Goal: Task Accomplishment & Management: Use online tool/utility

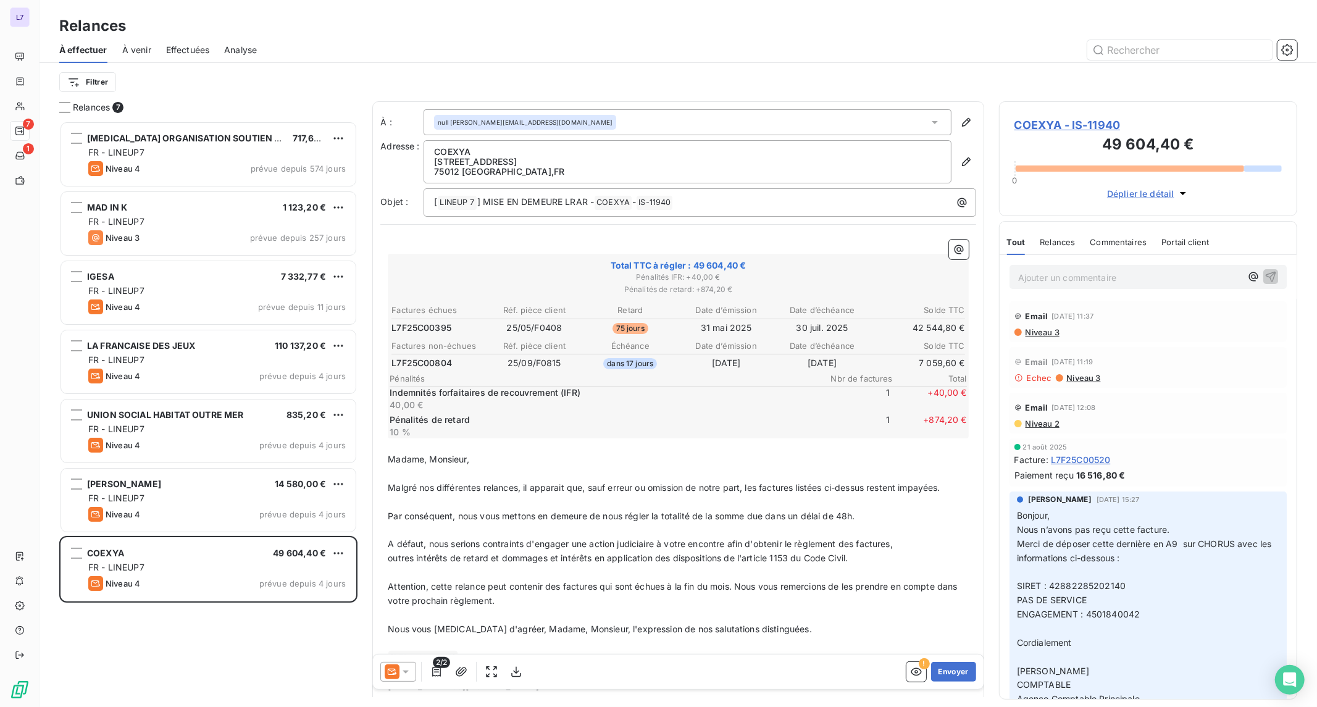
scroll to position [576, 288]
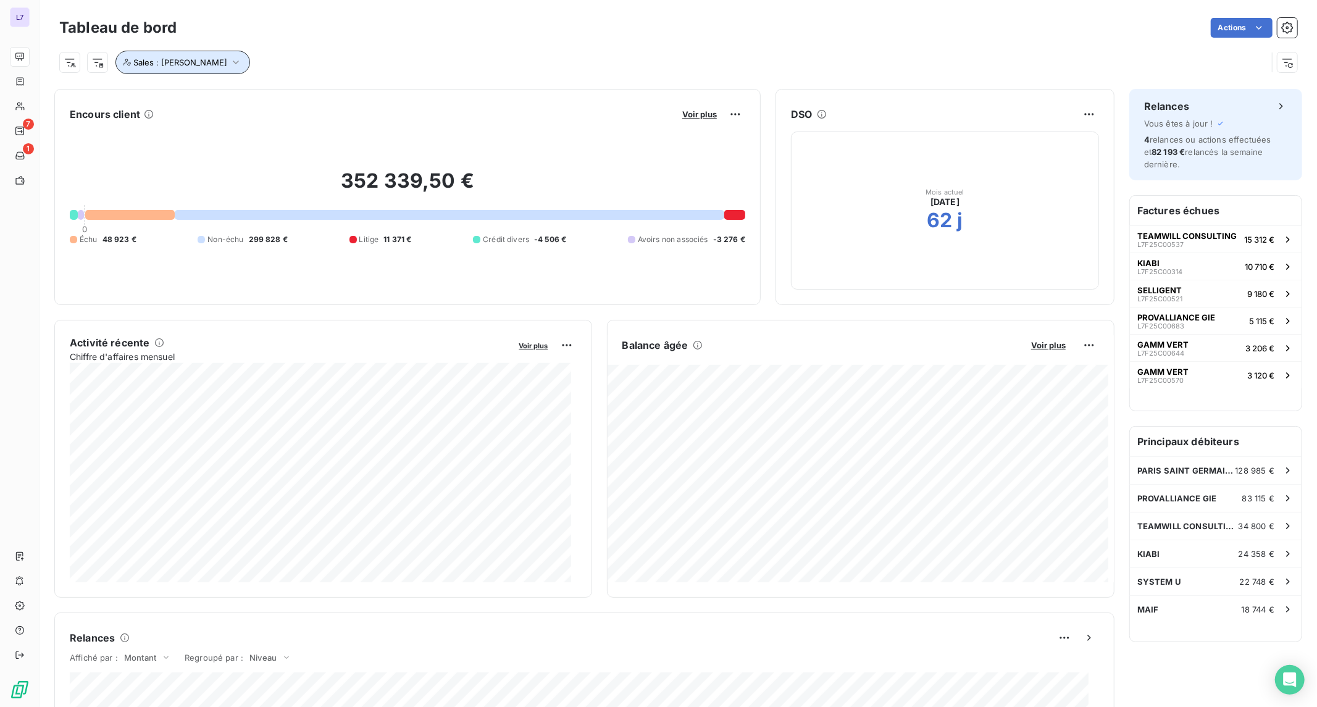
click at [242, 65] on icon "button" at bounding box center [236, 62] width 12 height 12
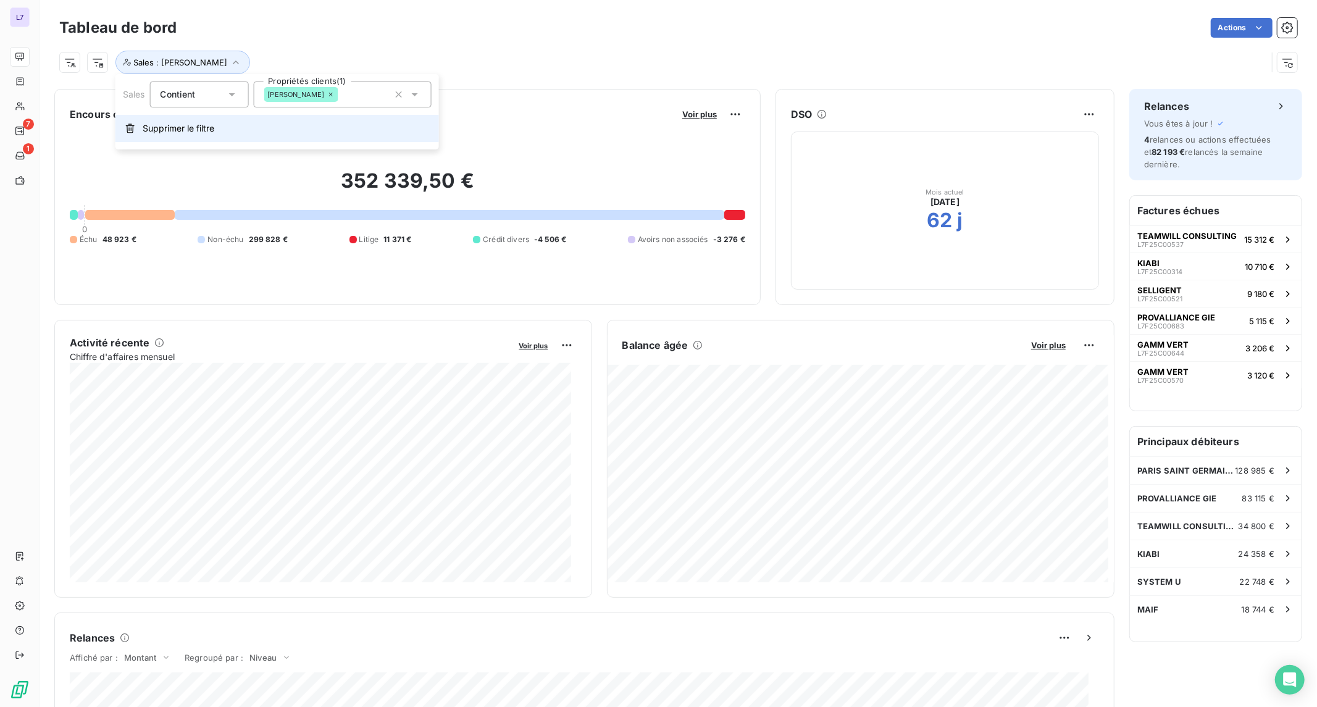
click at [203, 125] on span "Supprimer le filtre" at bounding box center [179, 128] width 72 height 12
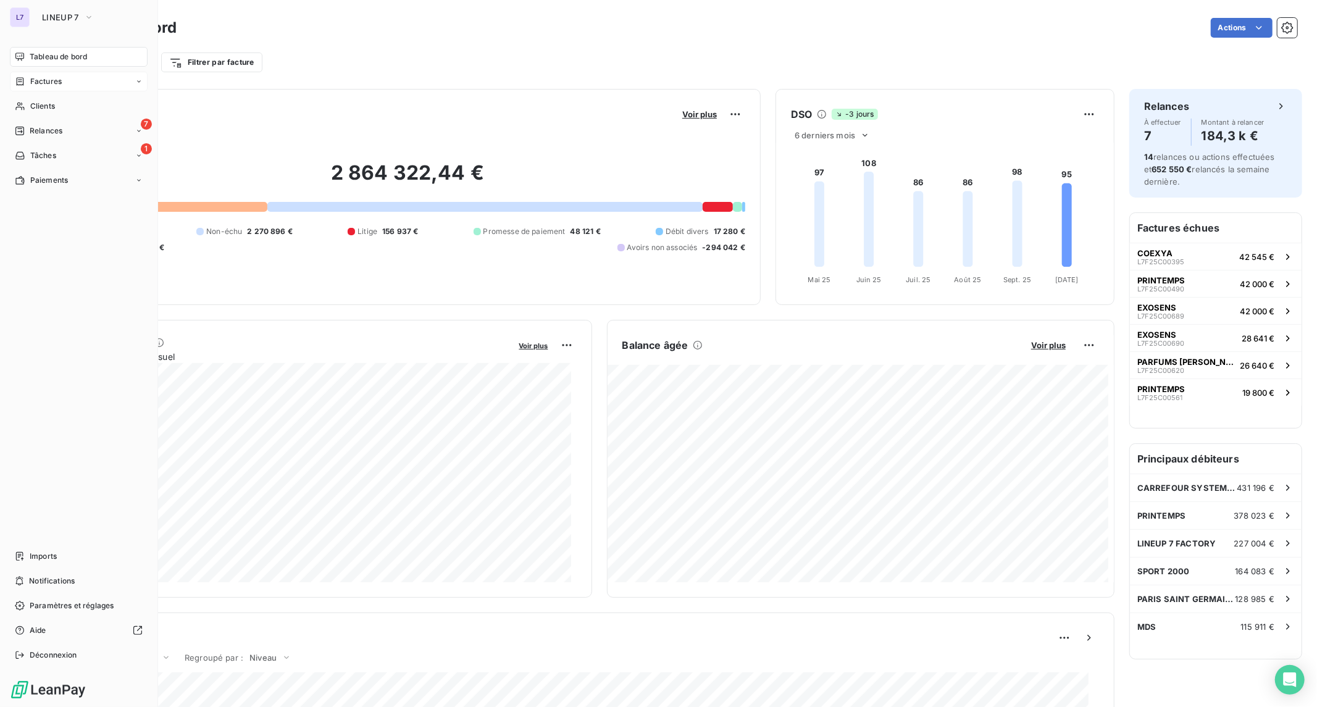
click at [23, 82] on icon at bounding box center [20, 81] width 7 height 8
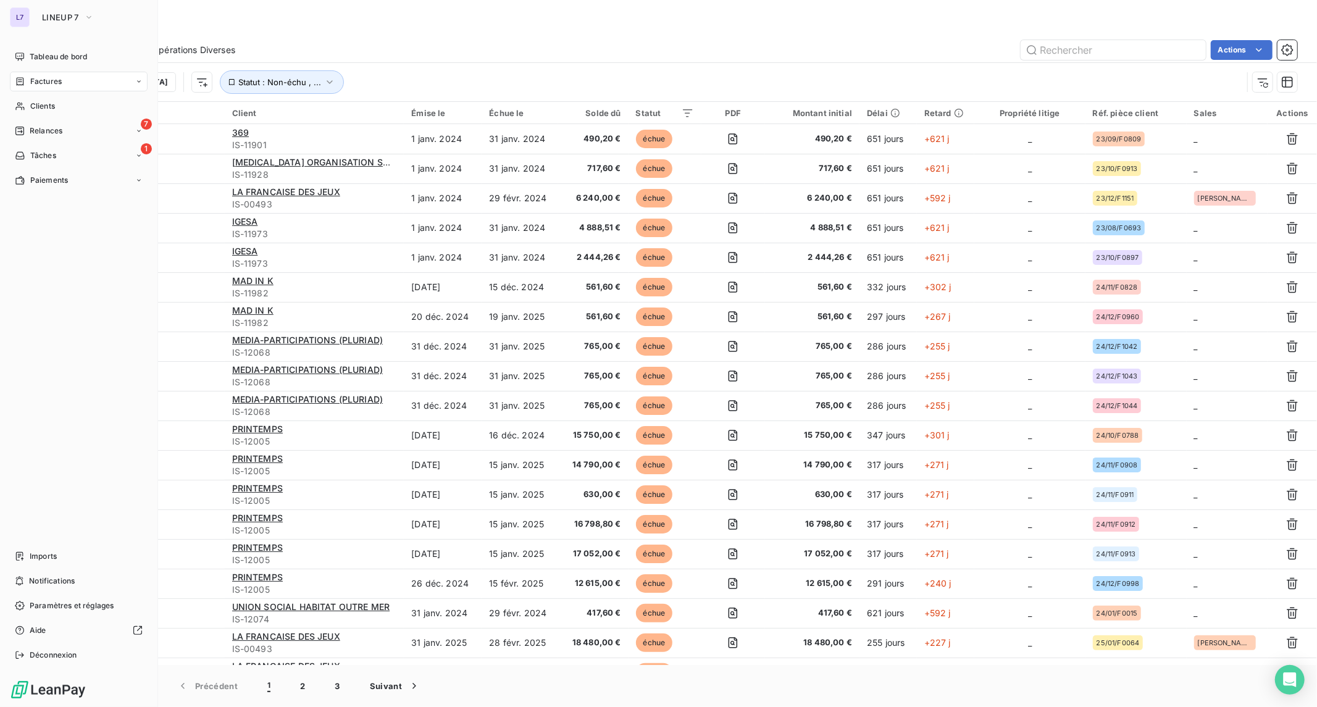
click at [42, 119] on nav "Tableau de bord Factures Clients 7 Relances 1 Tâches Paiements" at bounding box center [79, 118] width 138 height 143
click at [42, 106] on span "Clients" at bounding box center [42, 106] width 25 height 11
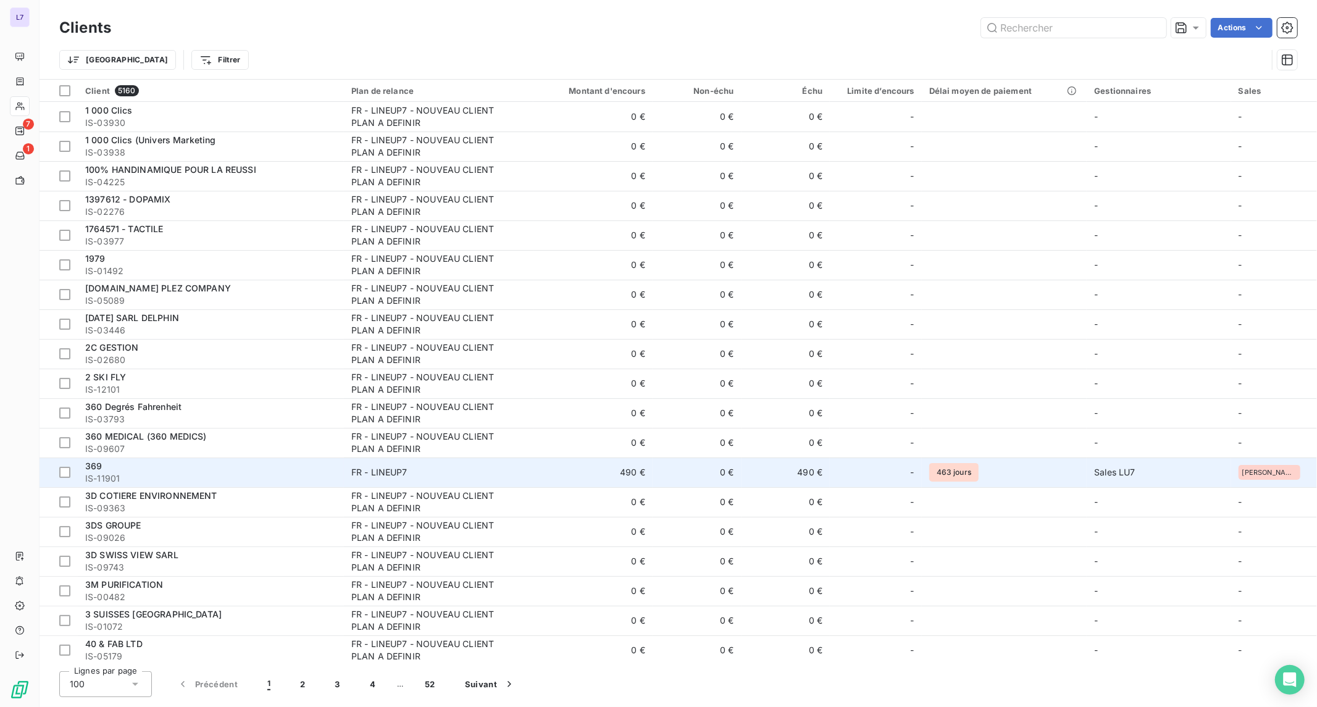
click at [810, 472] on td "490 €" at bounding box center [786, 473] width 89 height 30
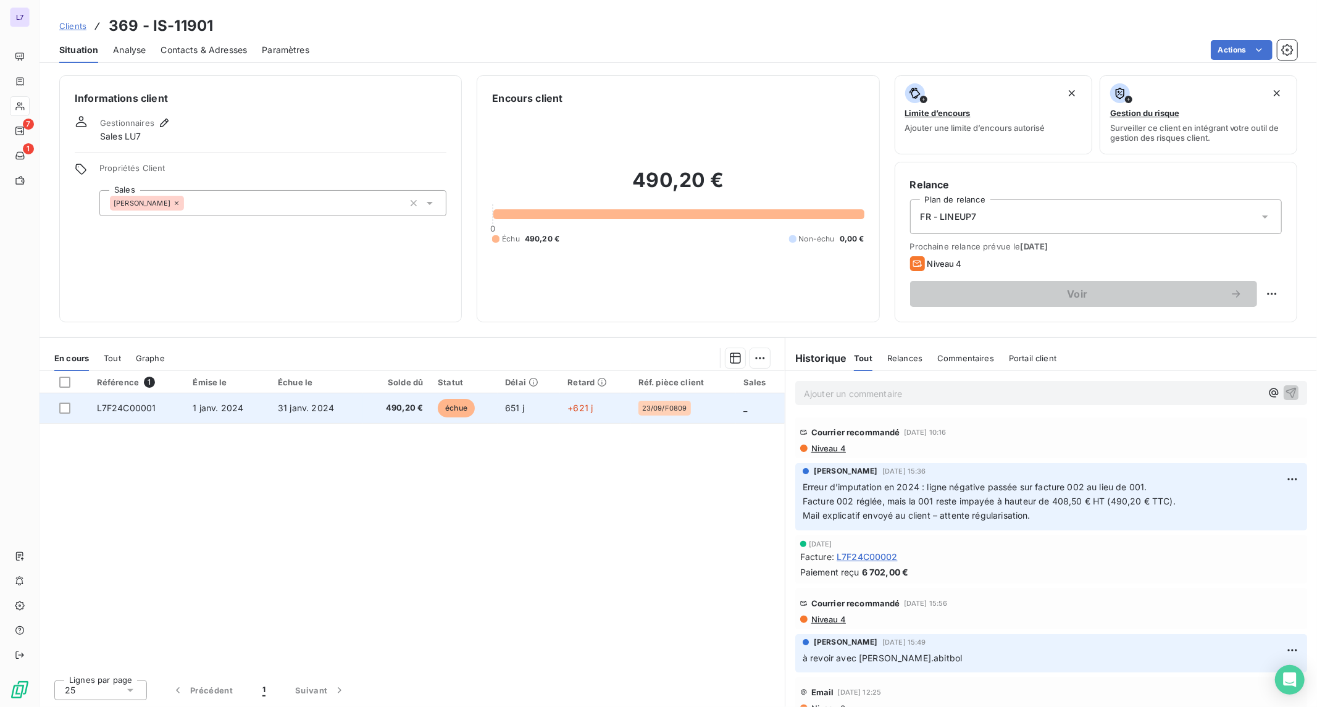
click at [672, 416] on td "23/09/F0809" at bounding box center [683, 408] width 105 height 30
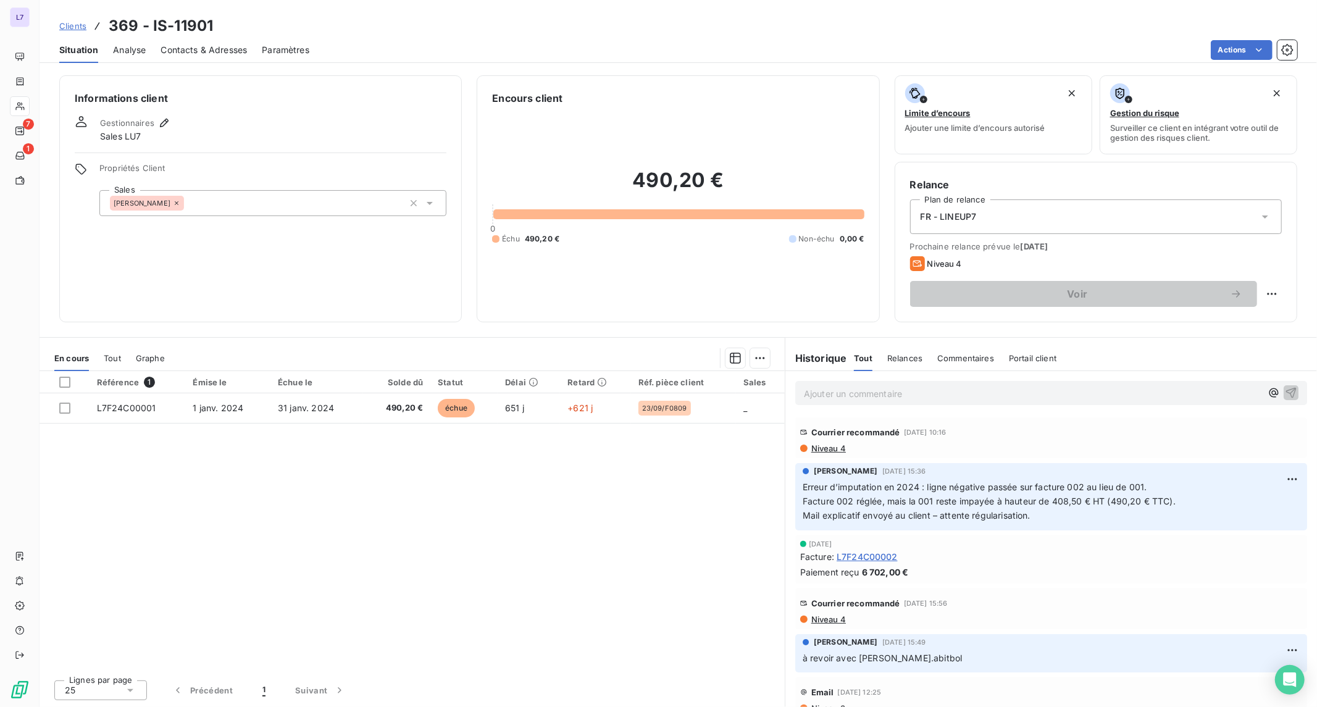
click at [174, 393] on div at bounding box center [138, 393] width 96 height 1
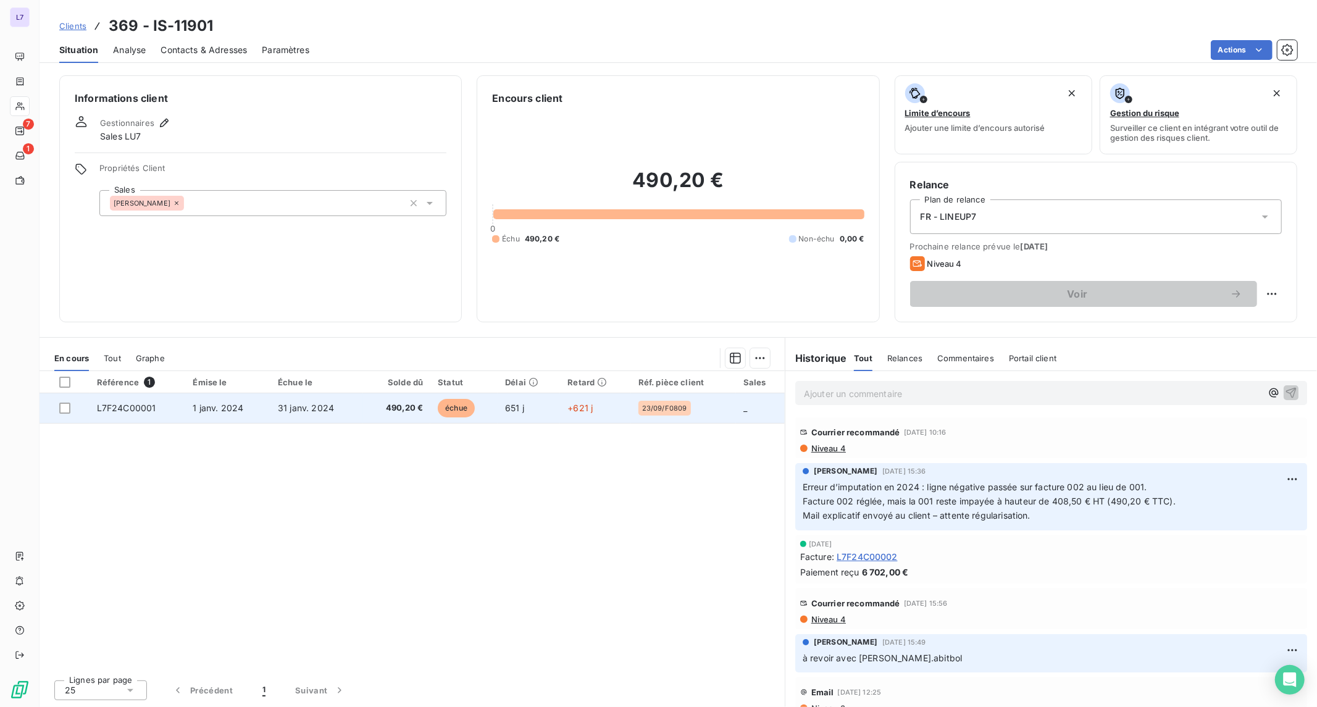
click at [177, 408] on td "L7F24C00001" at bounding box center [138, 408] width 96 height 30
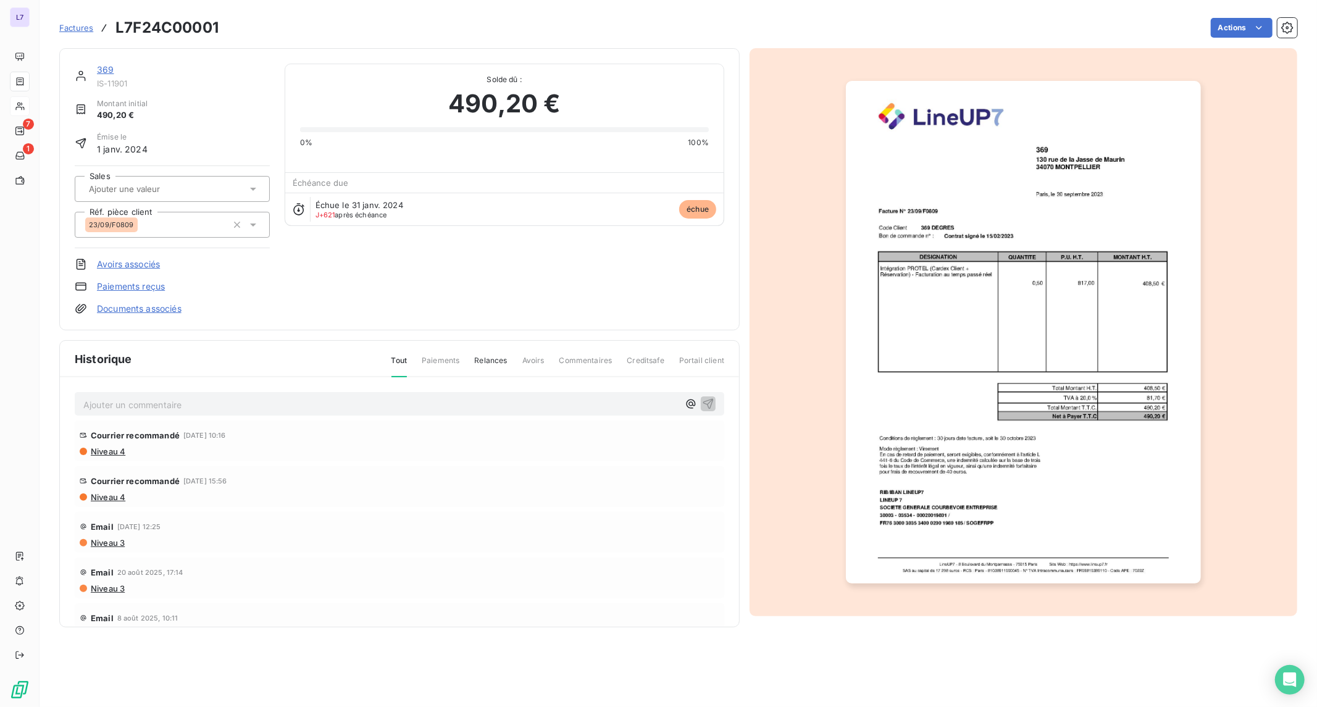
click at [189, 409] on p "Ajouter un commentaire ﻿" at bounding box center [380, 404] width 595 height 15
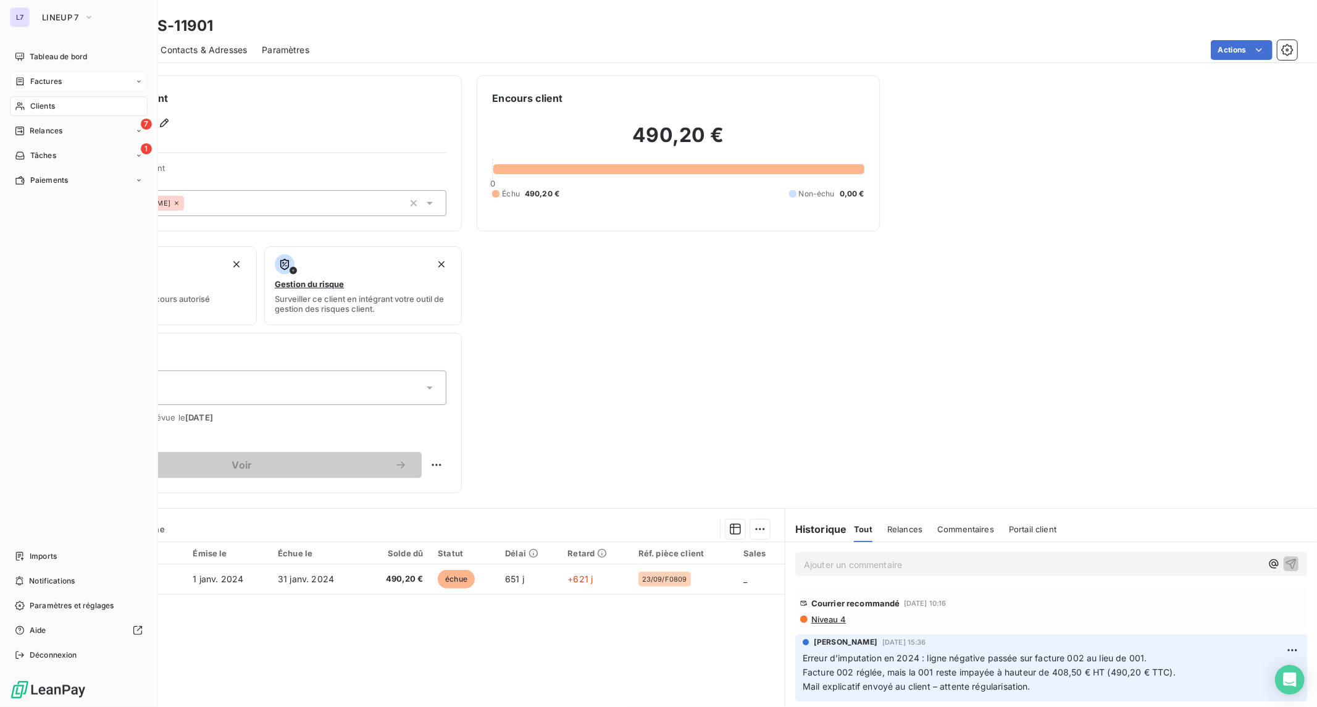
click at [59, 86] on div "Factures" at bounding box center [79, 82] width 138 height 20
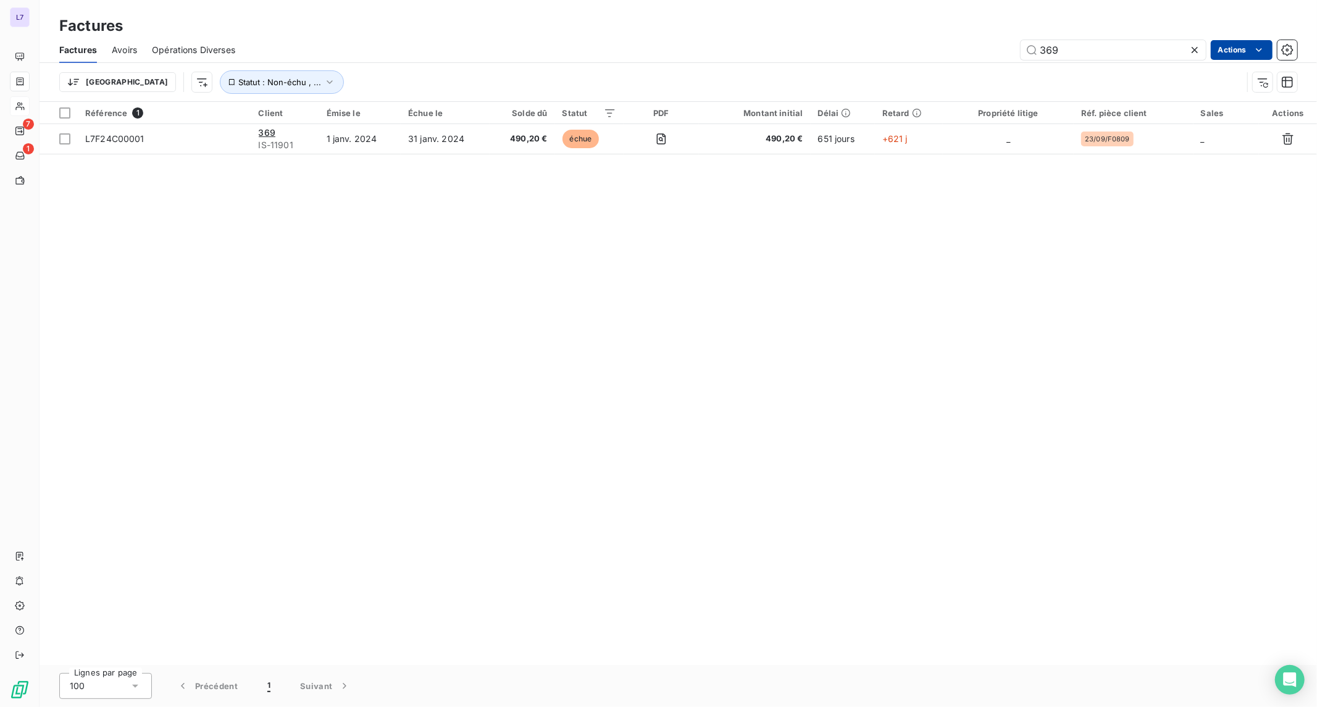
type input "369"
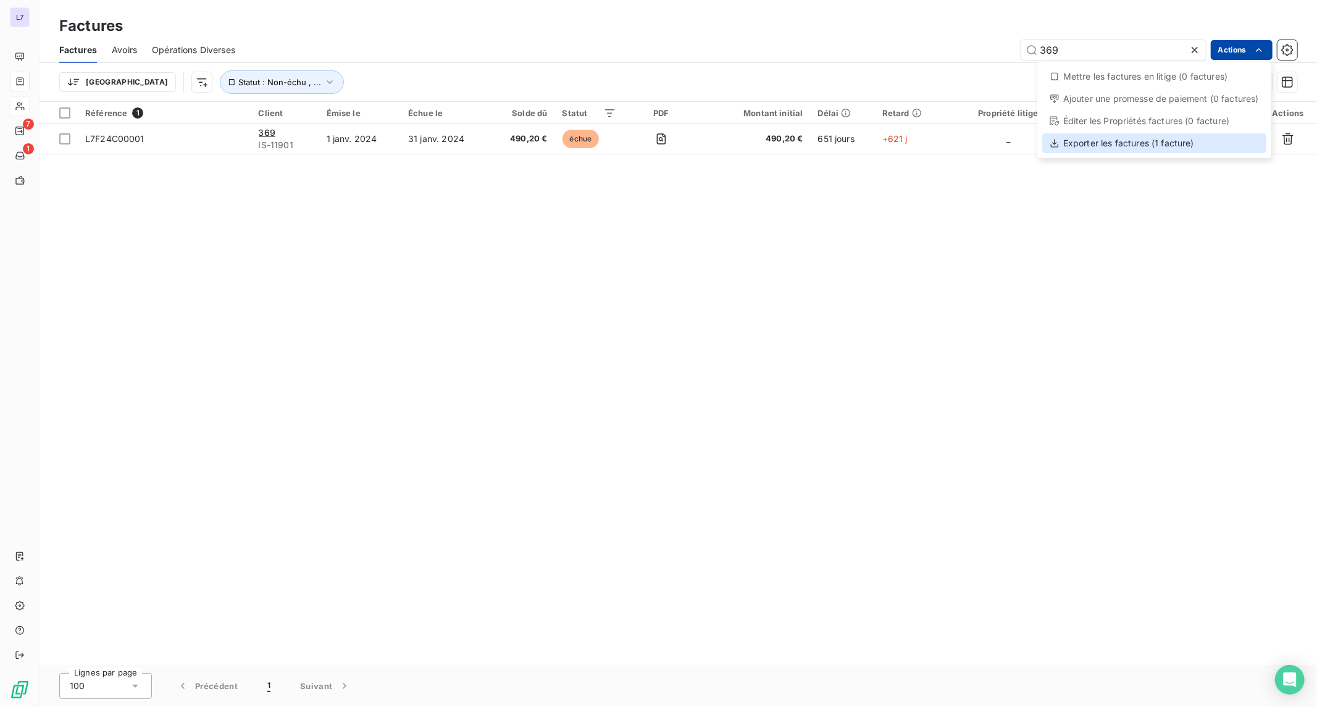
click at [1186, 145] on div "Exporter les factures (1 facture)" at bounding box center [1155, 143] width 224 height 20
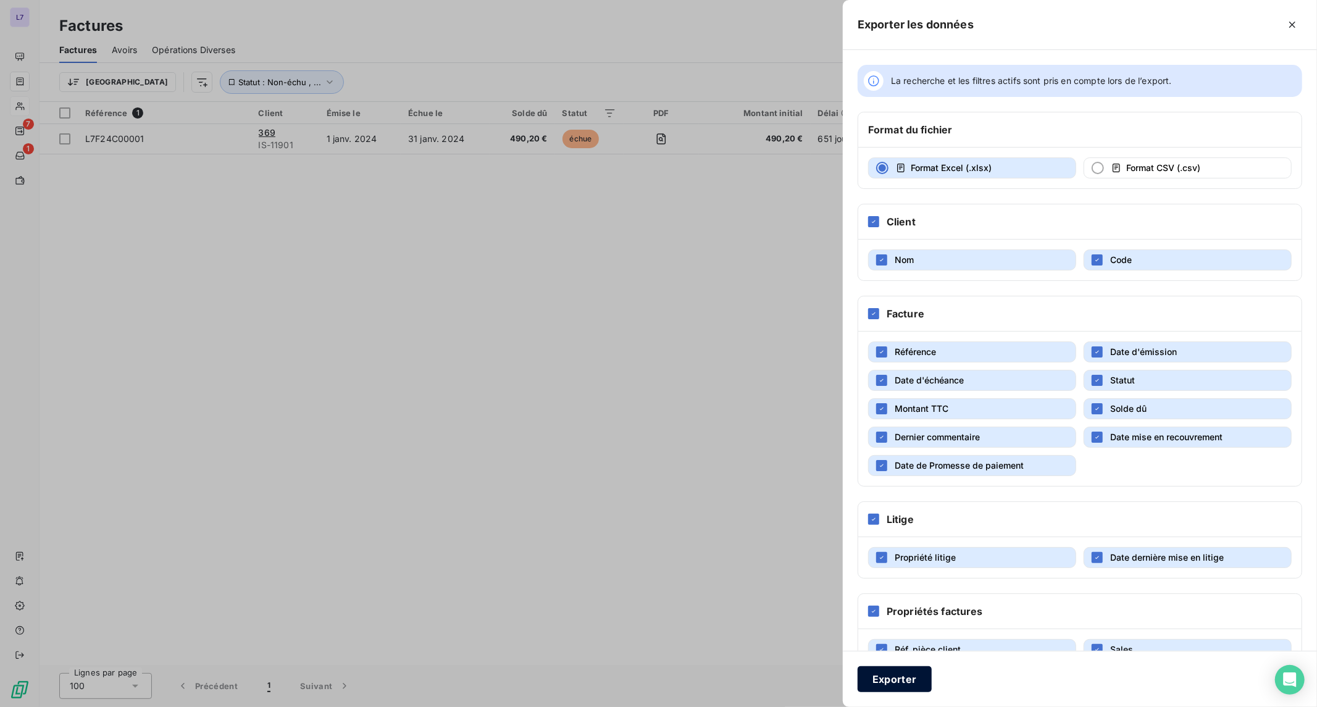
click at [896, 687] on button "Exporter" at bounding box center [895, 679] width 74 height 26
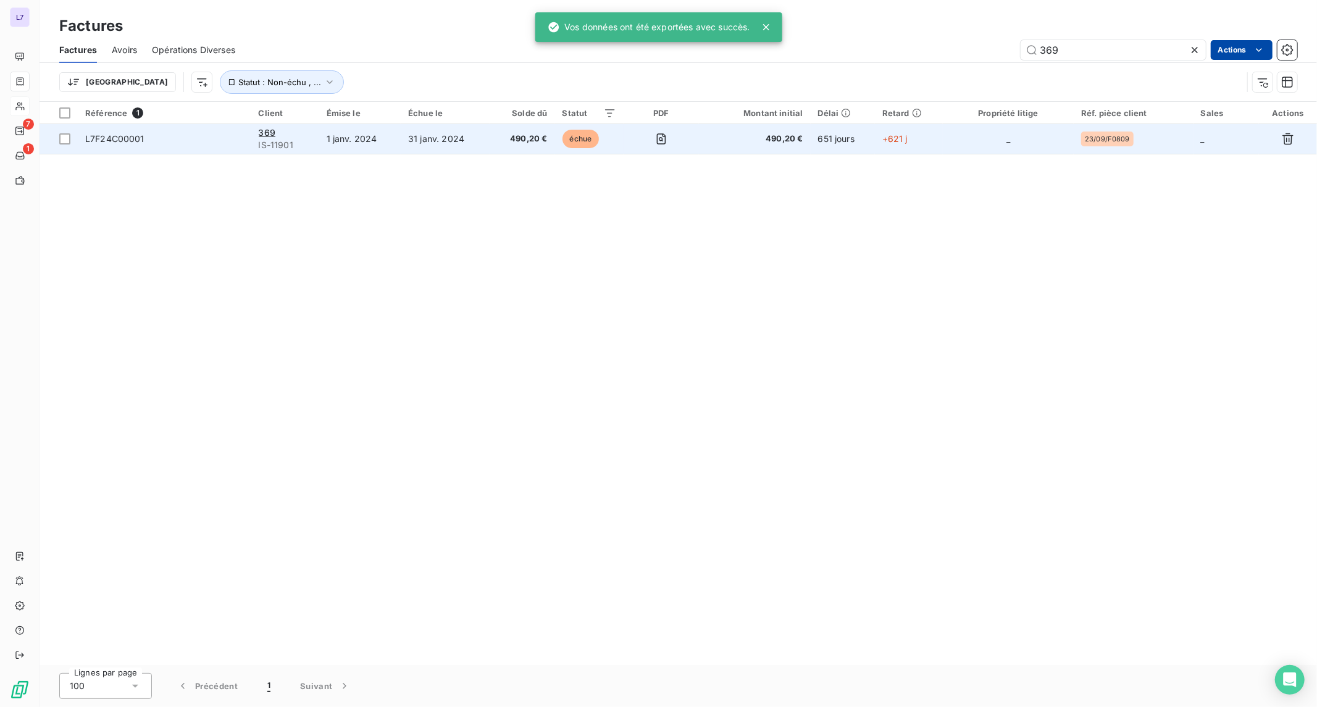
click at [509, 142] on span "490,20 €" at bounding box center [522, 139] width 50 height 12
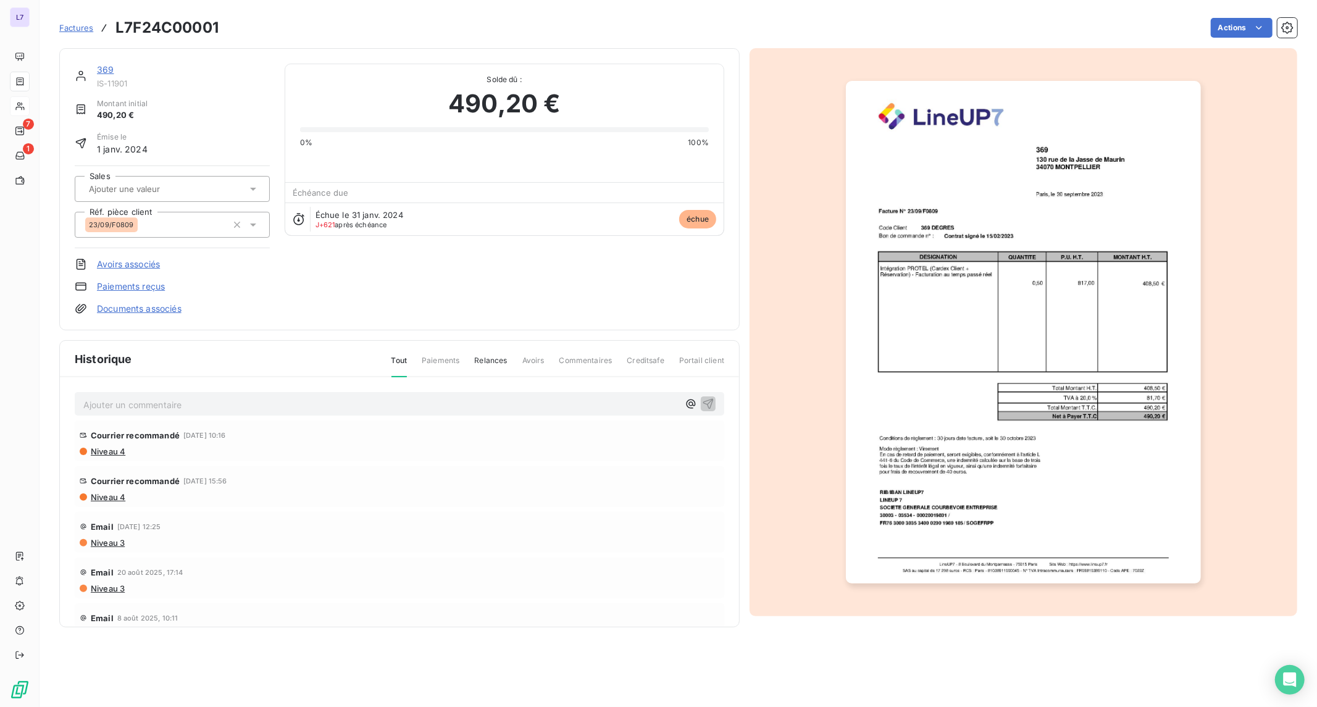
click at [304, 399] on p "Ajouter un commentaire ﻿" at bounding box center [380, 404] width 595 height 15
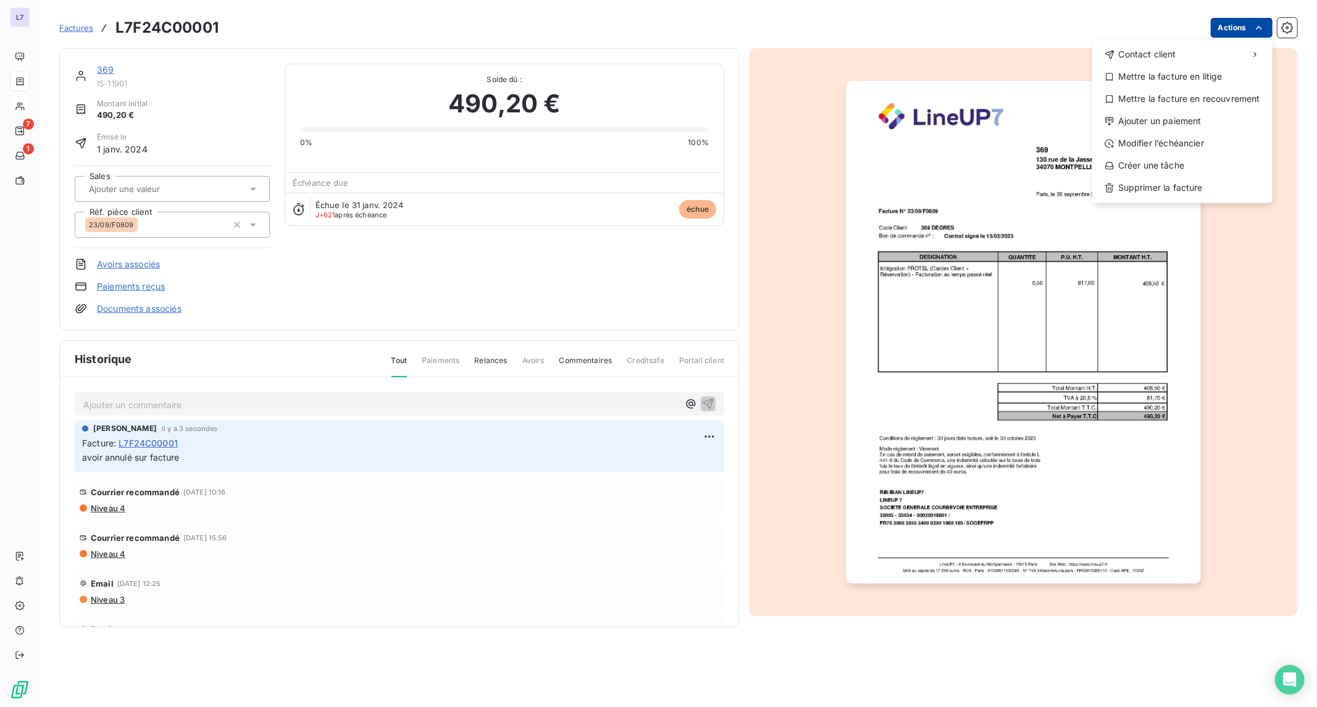
click at [1248, 23] on html "L7 7 1 Factures L7F24C00001 Actions Contact client Mettre la facture en litige …" at bounding box center [658, 353] width 1317 height 707
click at [1285, 25] on html "L7 7 1 Factures L7F24C00001 Actions Contact client Mettre la facture en litige …" at bounding box center [658, 353] width 1317 height 707
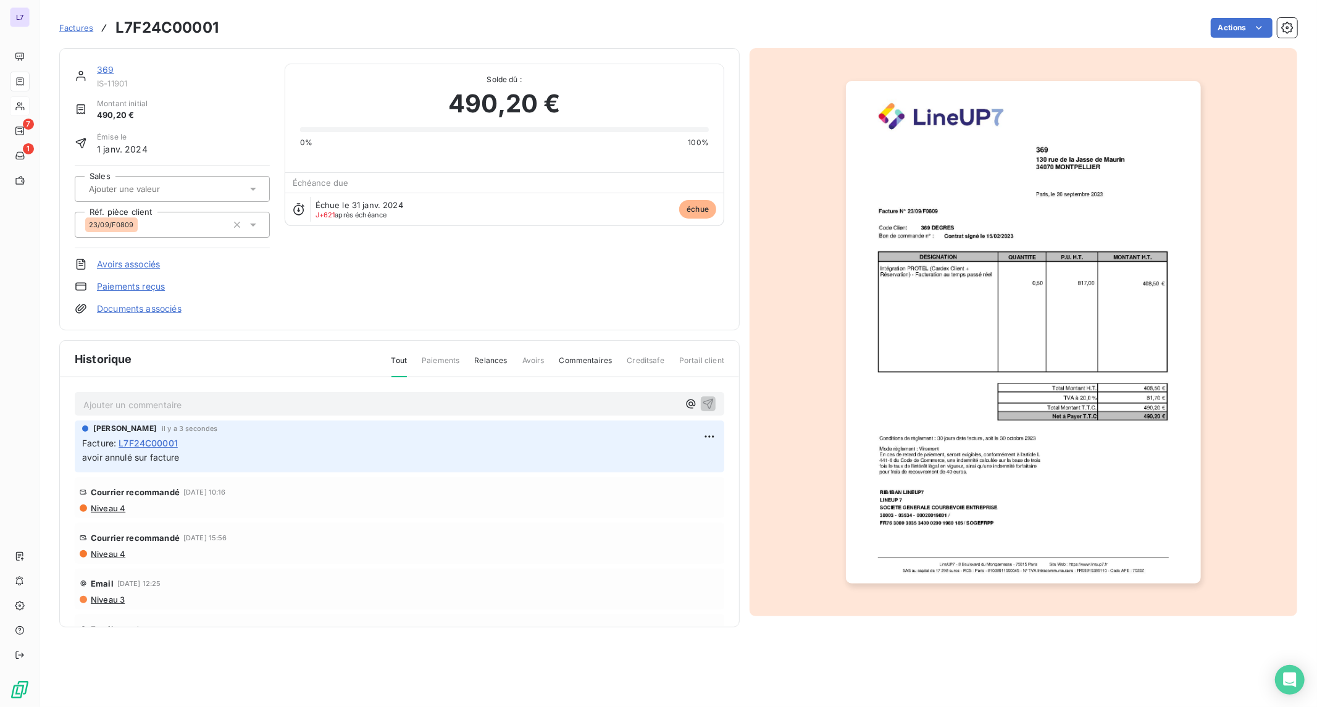
click at [1285, 25] on icon "button" at bounding box center [1288, 28] width 12 height 12
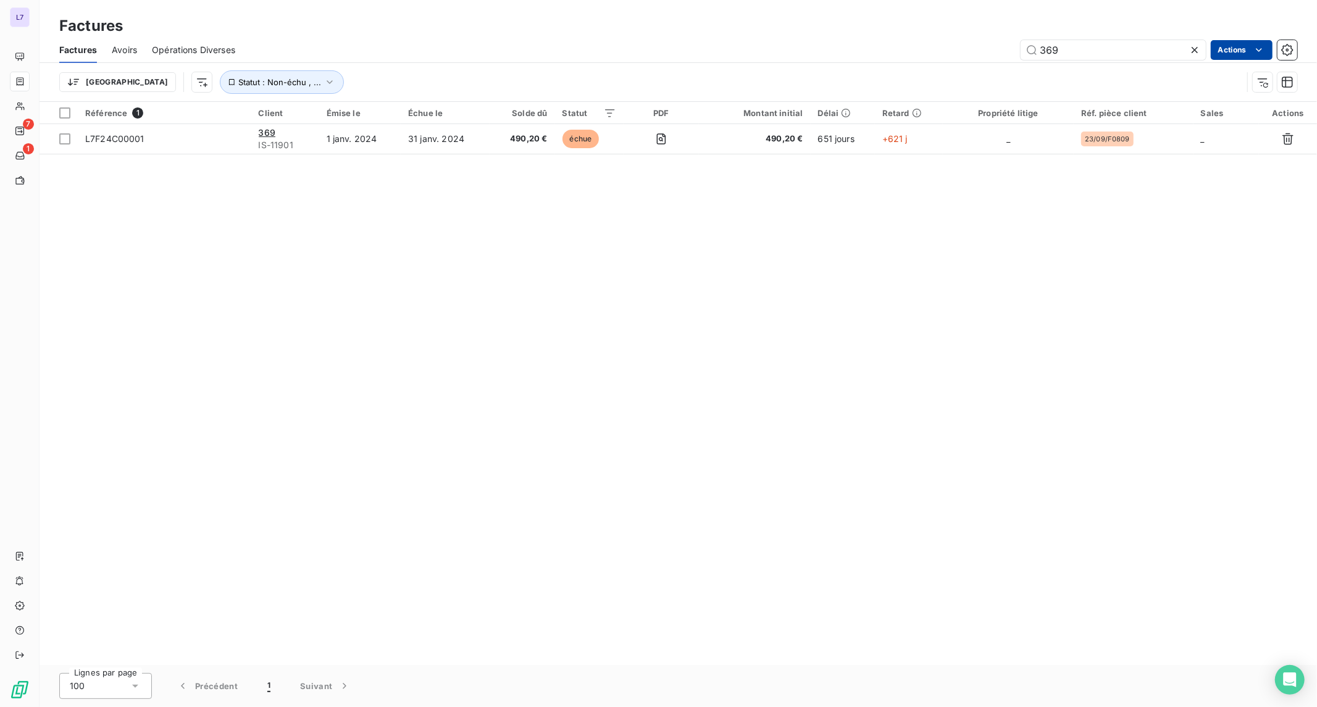
click at [1251, 54] on html "L7 7 1 Factures Factures Avoirs Opérations Diverses 369 Actions Trier Statut : …" at bounding box center [658, 353] width 1317 height 707
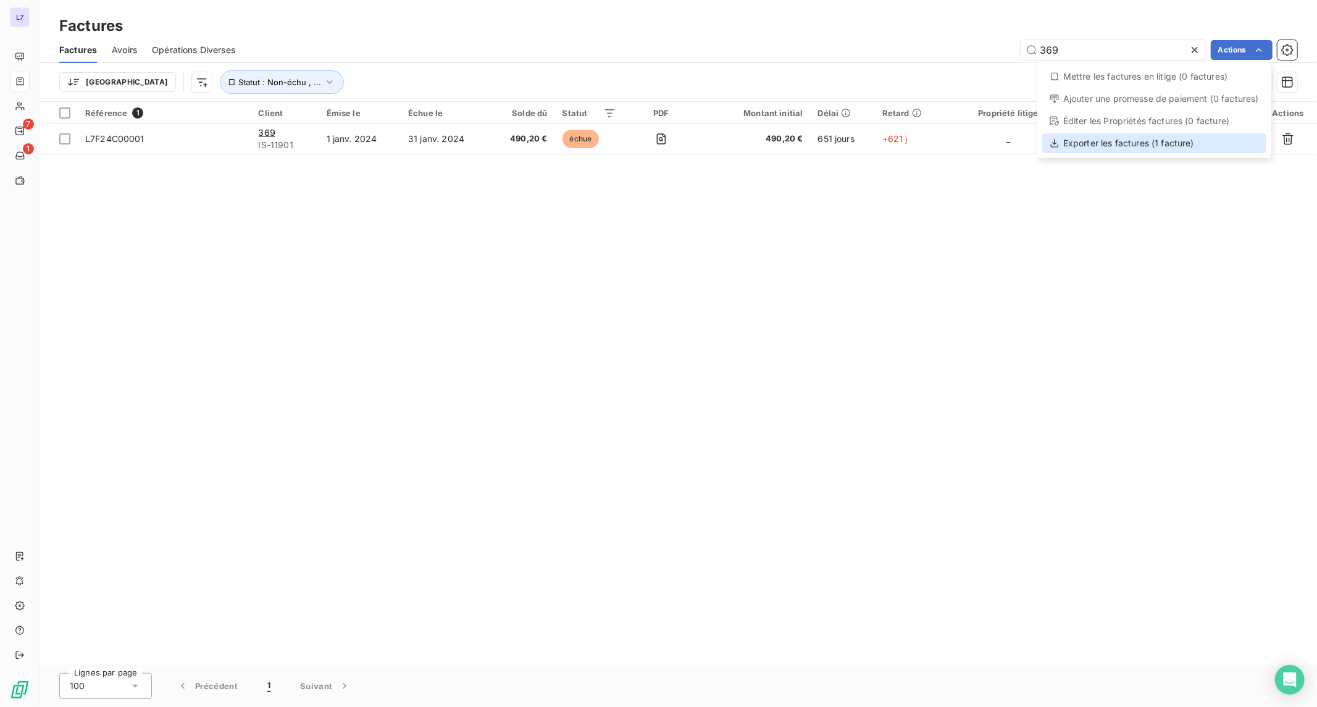
click at [1106, 143] on div "Exporter les factures (1 facture)" at bounding box center [1155, 143] width 224 height 20
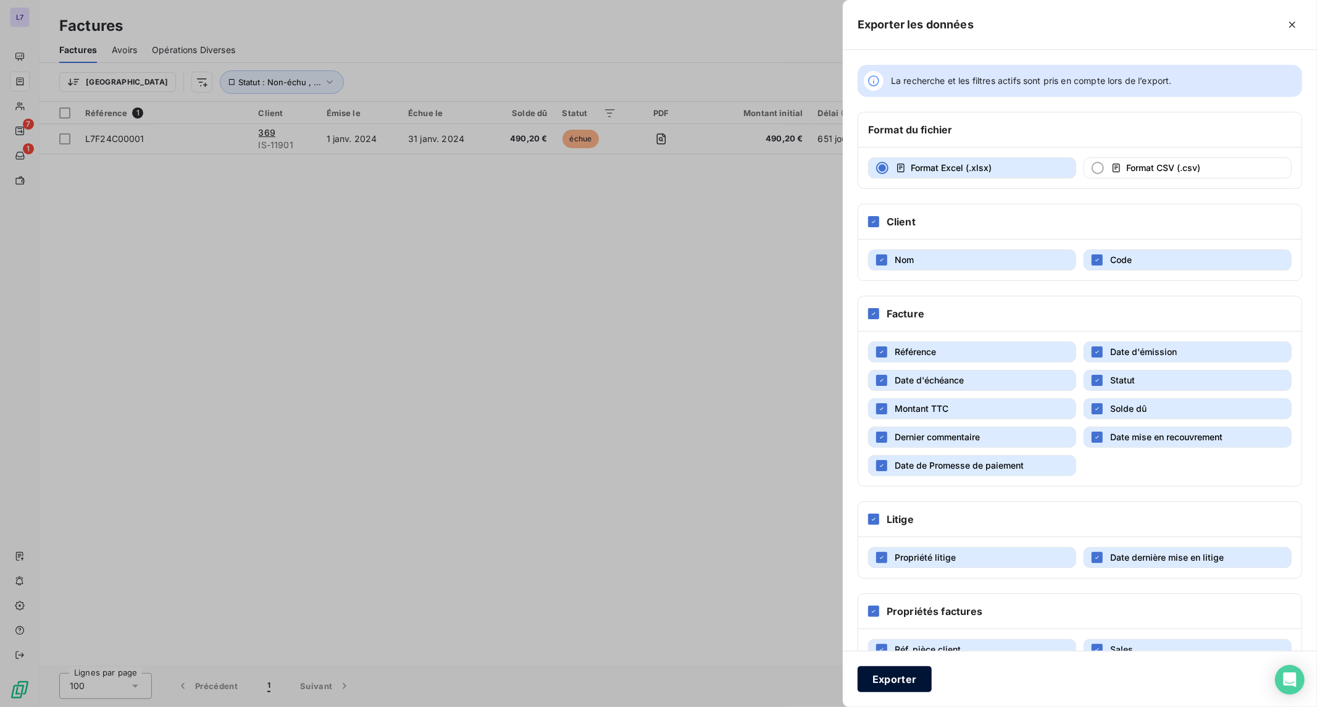
click at [899, 683] on button "Exporter" at bounding box center [895, 679] width 74 height 26
